Goal: Task Accomplishment & Management: Manage account settings

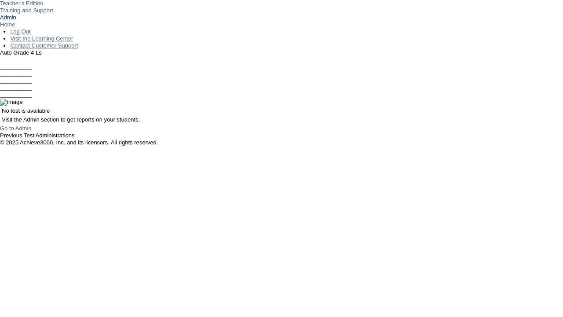
click at [16, 21] on link "Admin" at bounding box center [8, 17] width 16 height 7
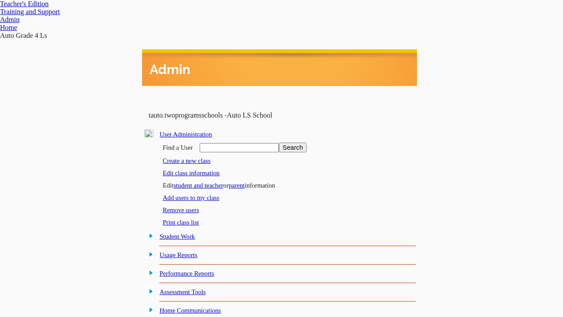
click at [194, 171] on link "Edit class information" at bounding box center [191, 172] width 57 height 7
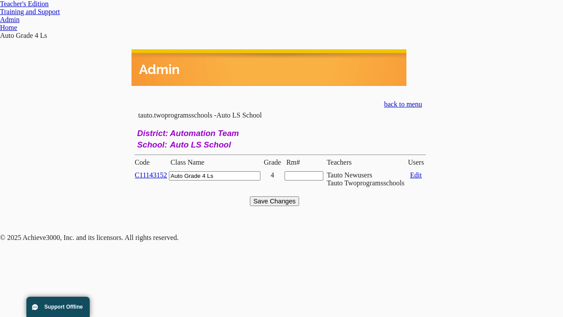
click at [156, 171] on link "C11143152" at bounding box center [151, 174] width 32 height 7
